Goal: Find specific page/section: Find specific page/section

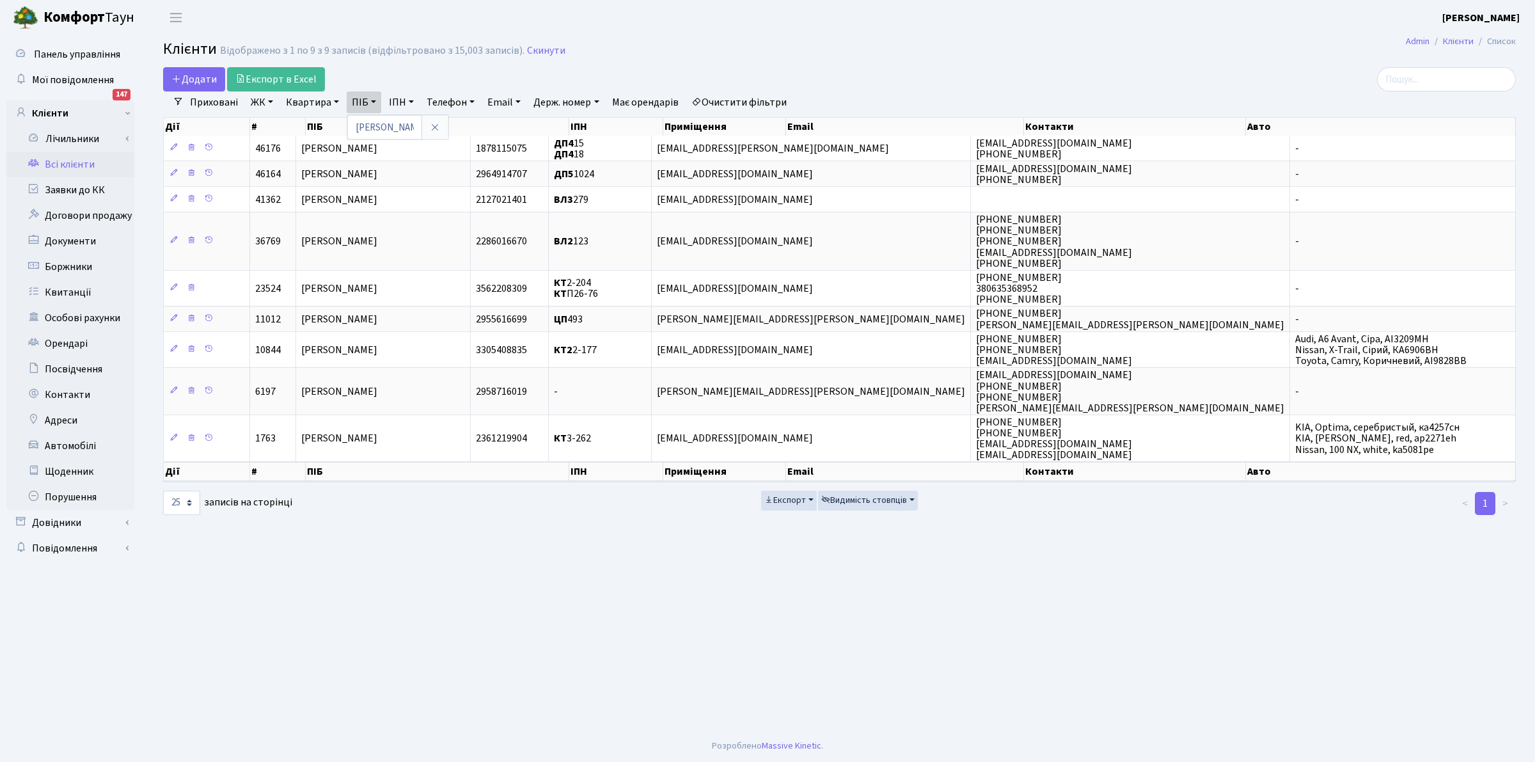
select select "25"
drag, startPoint x: 538, startPoint y: 48, endPoint x: 528, endPoint y: 48, distance: 10.2
click at [536, 48] on link "Скинути" at bounding box center [546, 51] width 38 height 12
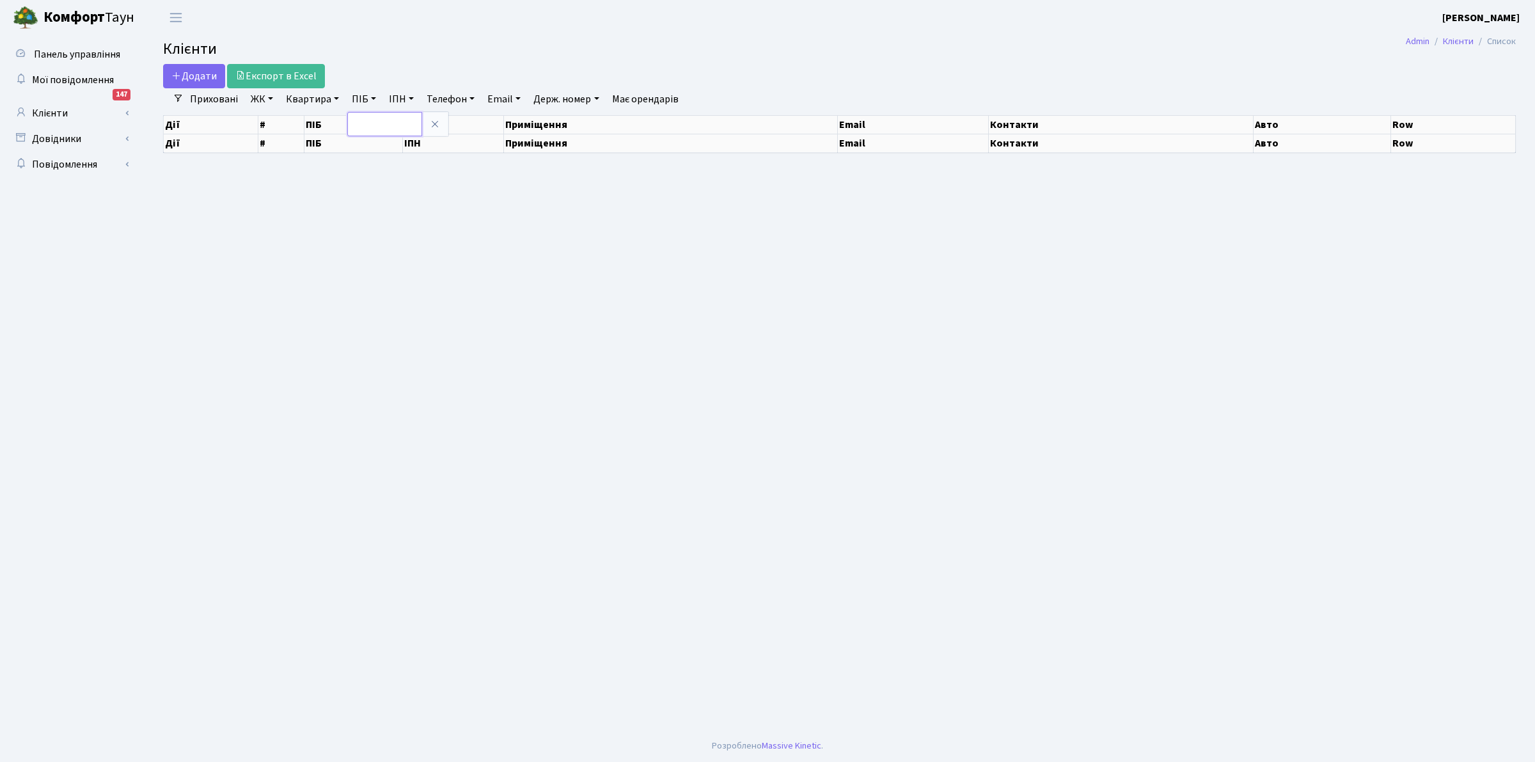
click at [372, 125] on input "text" at bounding box center [384, 124] width 75 height 24
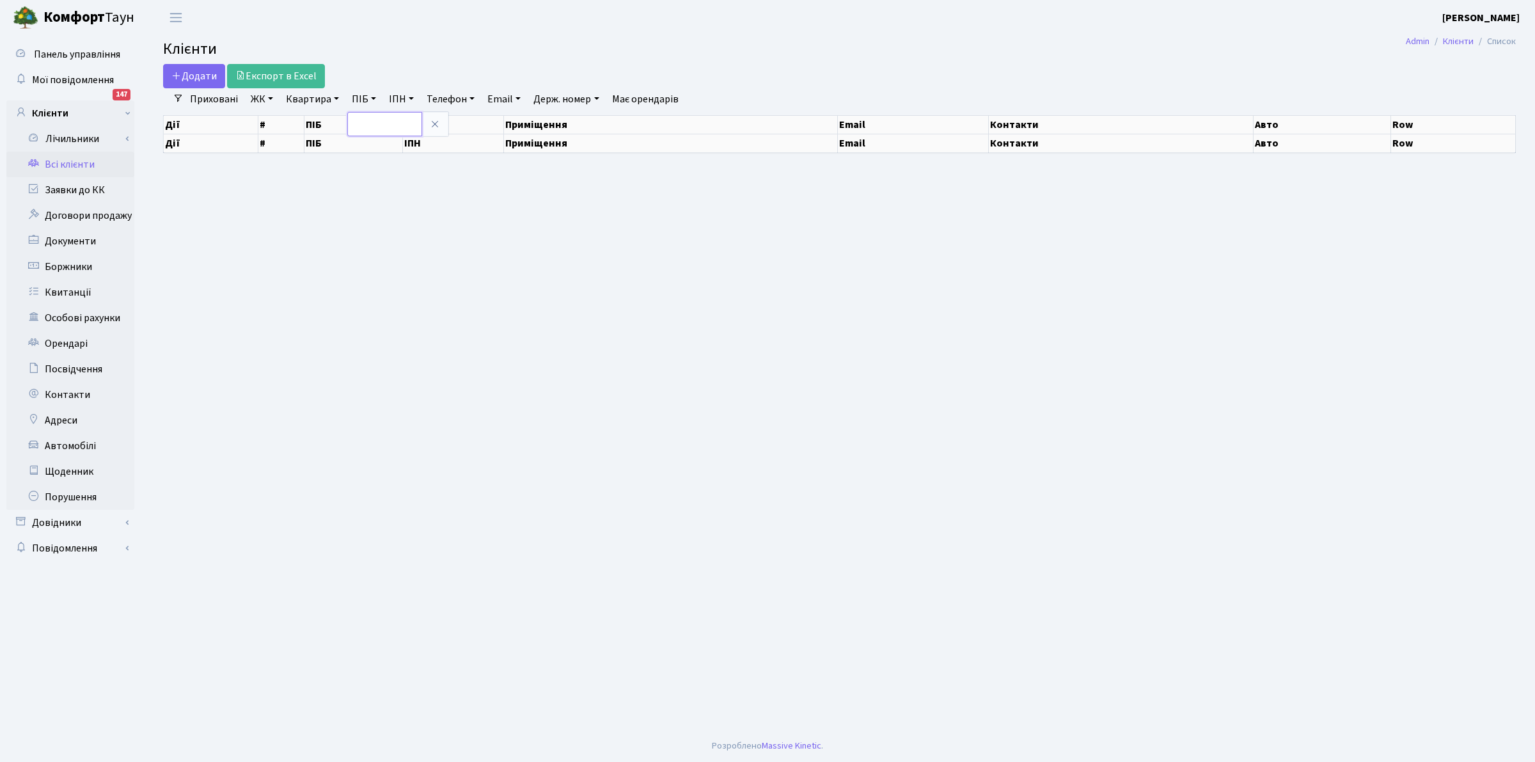
type input "П"
select select "25"
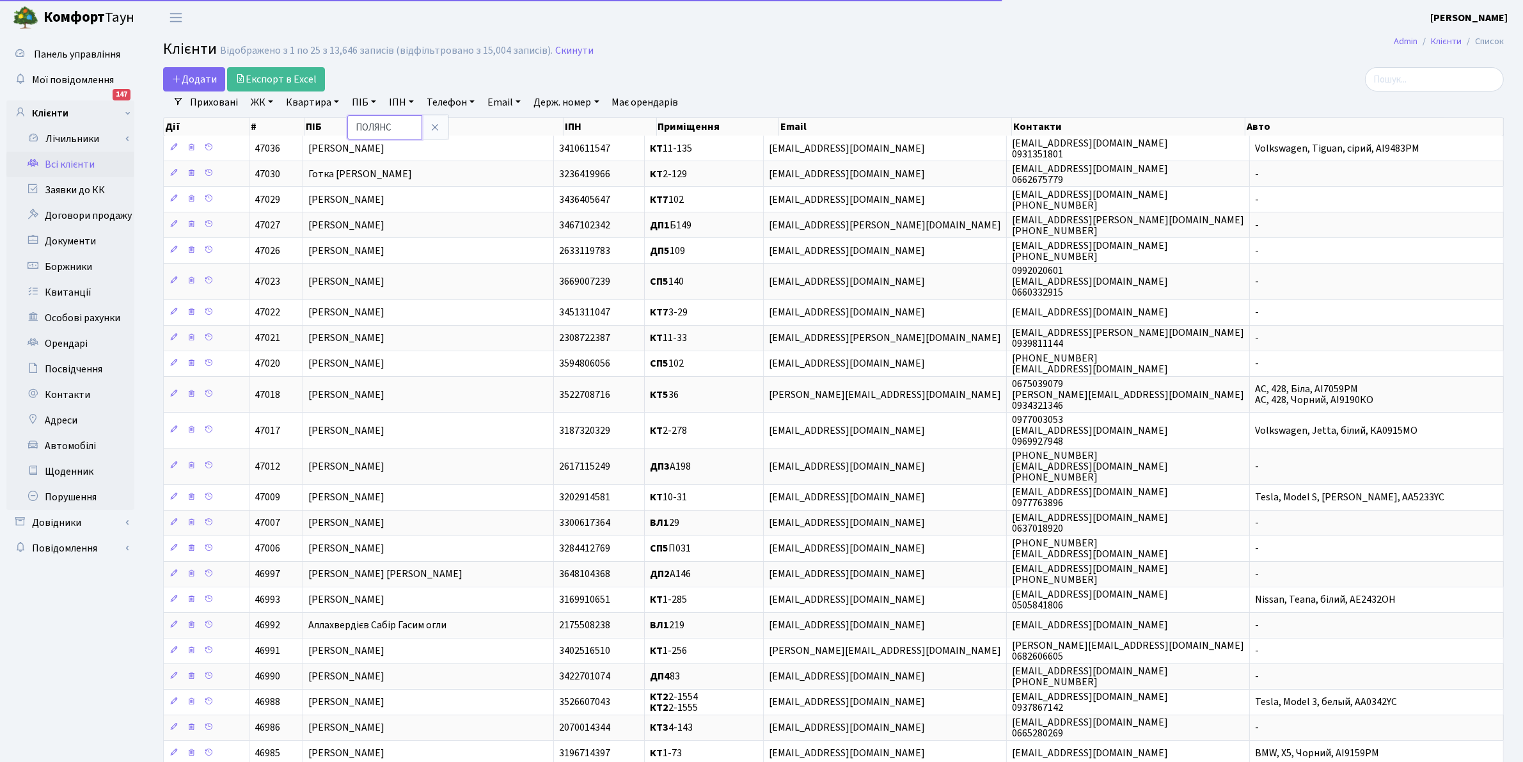
type input "ПОЛЯНС"
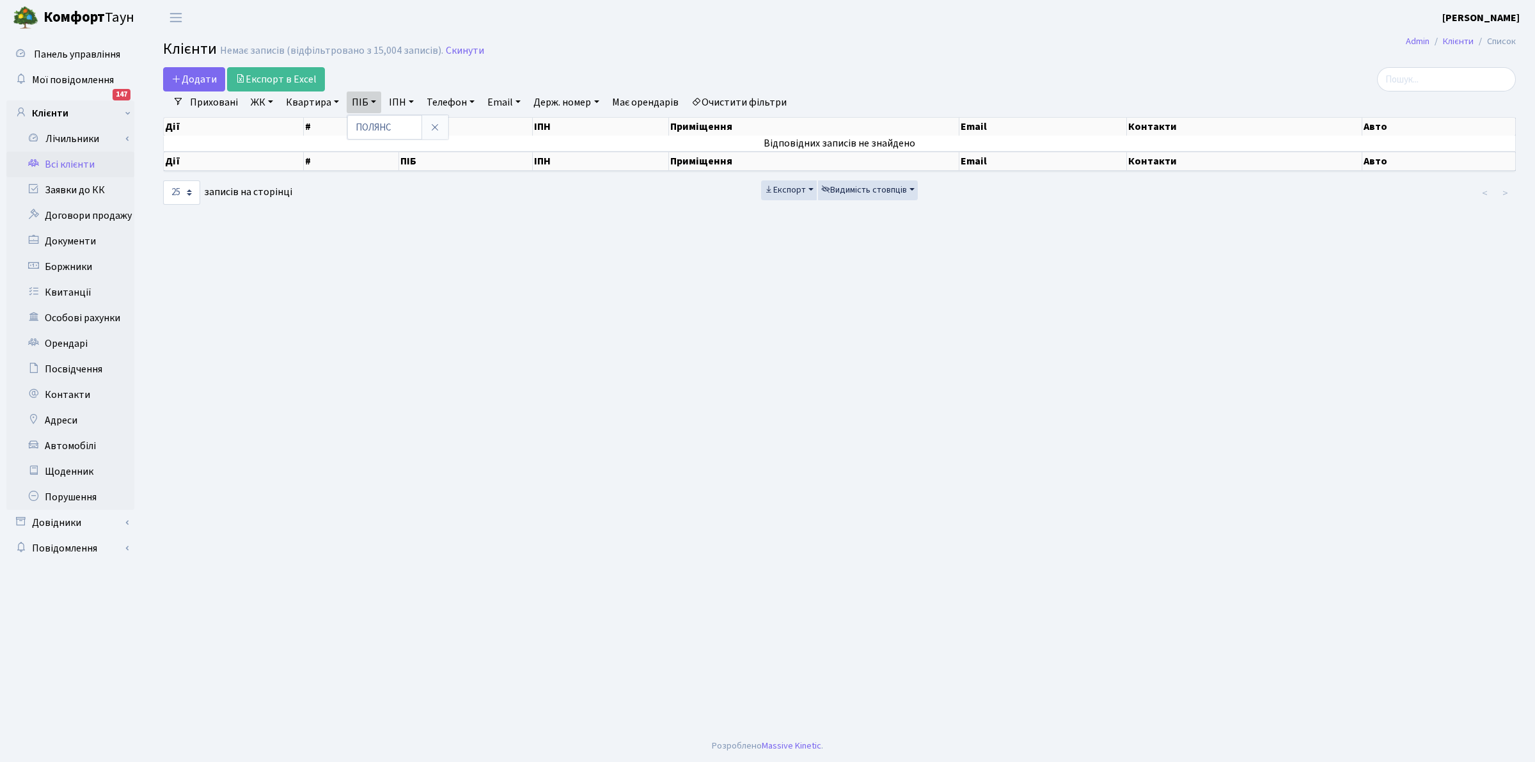
click at [462, 29] on header "[PERSON_NAME] [PERSON_NAME] Мій обліковий запис Вийти" at bounding box center [767, 17] width 1535 height 35
click at [373, 101] on link "ПІБ" at bounding box center [364, 102] width 35 height 22
click at [373, 106] on link "ПІБ" at bounding box center [364, 102] width 35 height 22
click at [464, 49] on link "Скинути" at bounding box center [465, 51] width 38 height 12
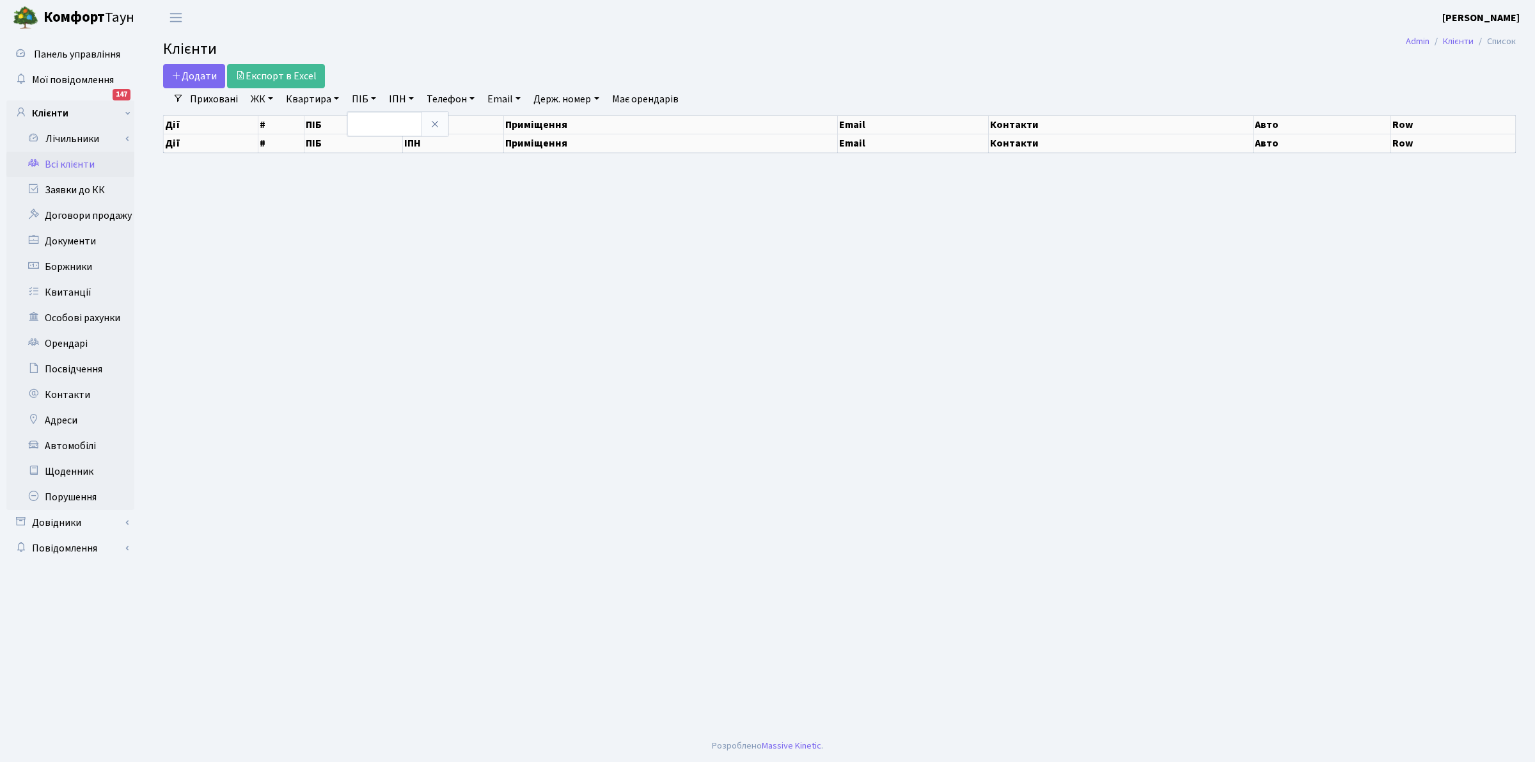
select select "25"
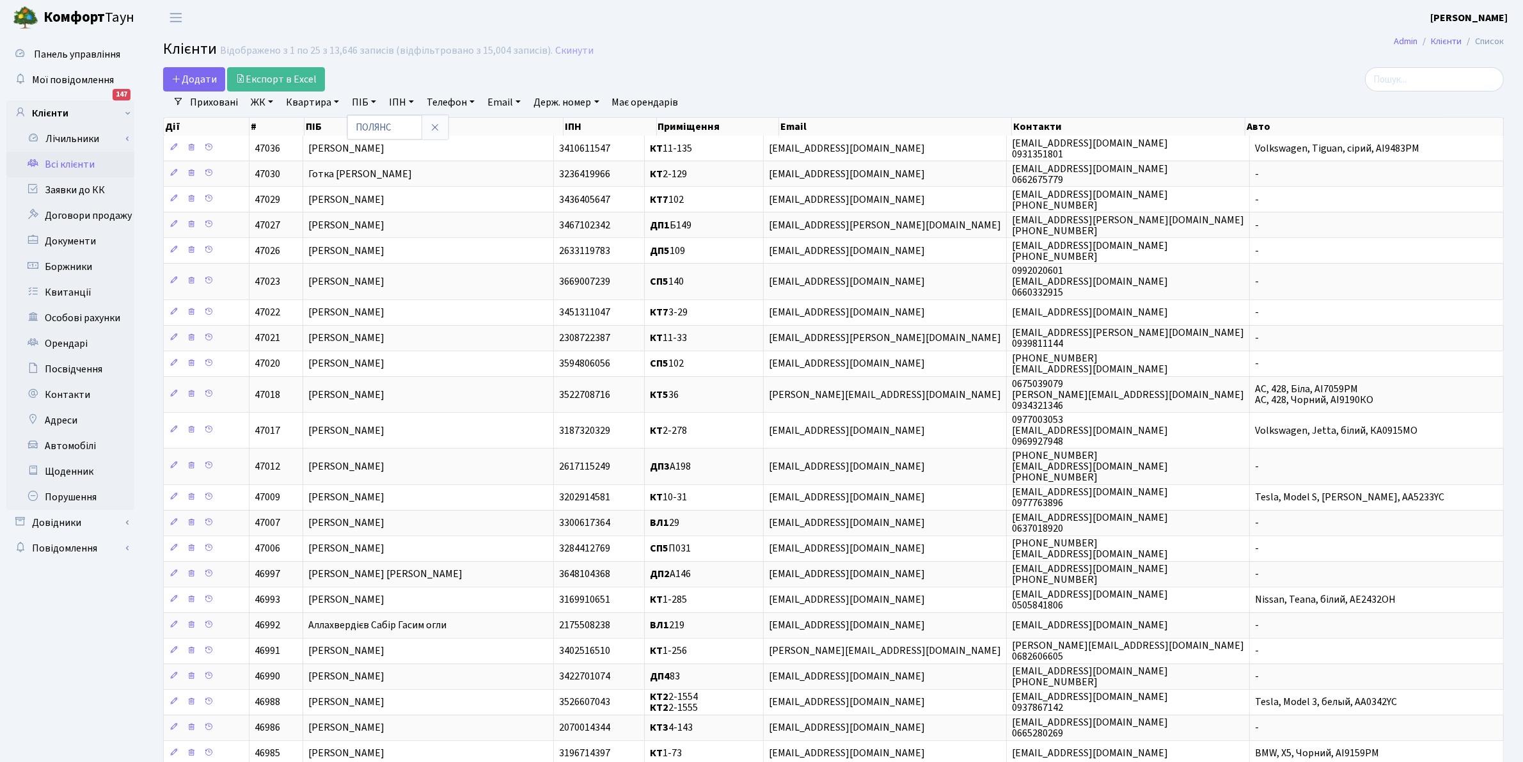
type input "ПОЛЯНС"
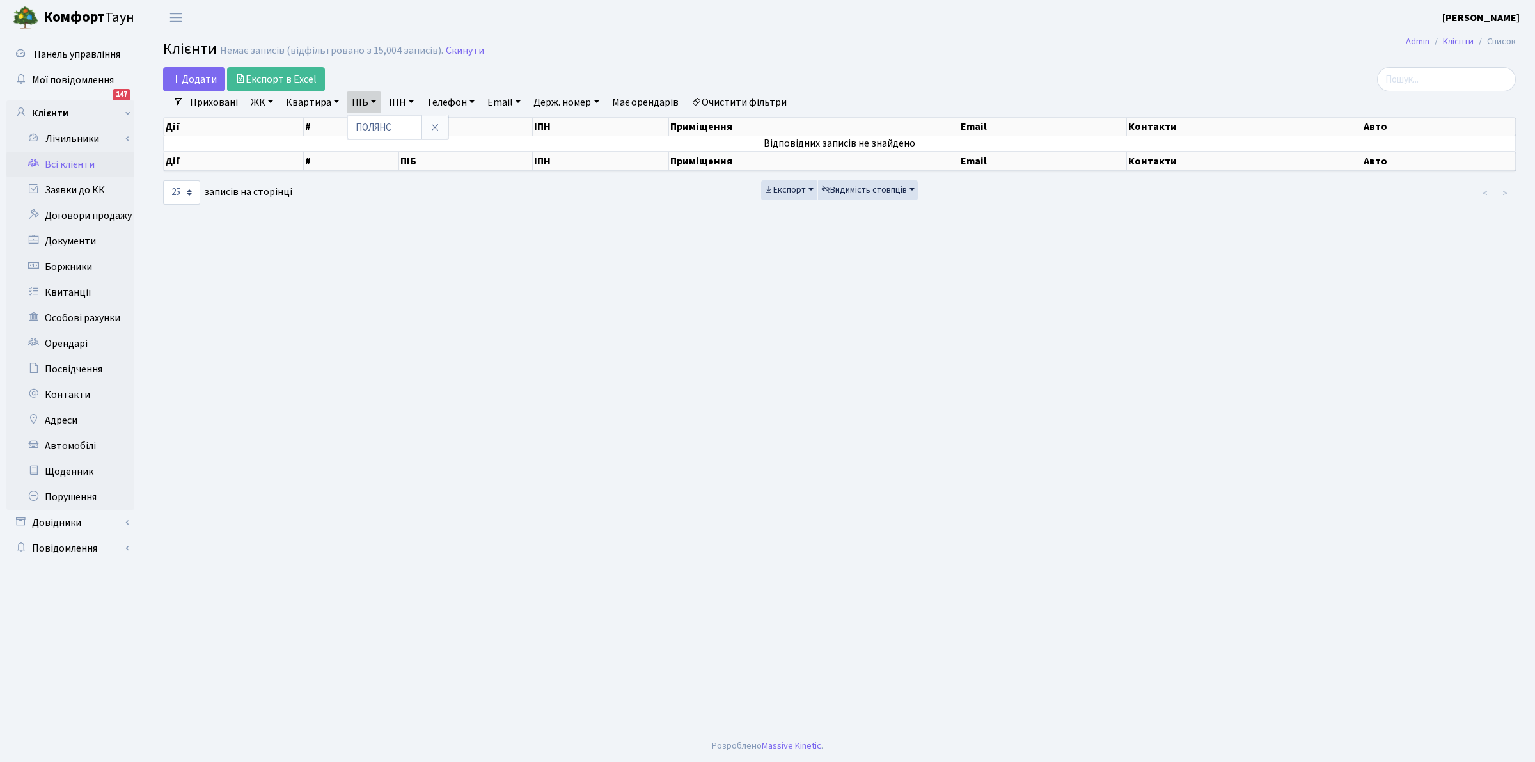
click at [612, 16] on header "[PERSON_NAME] [PERSON_NAME] Мій обліковий запис Вийти" at bounding box center [767, 17] width 1535 height 35
